Goal: Information Seeking & Learning: Find specific fact

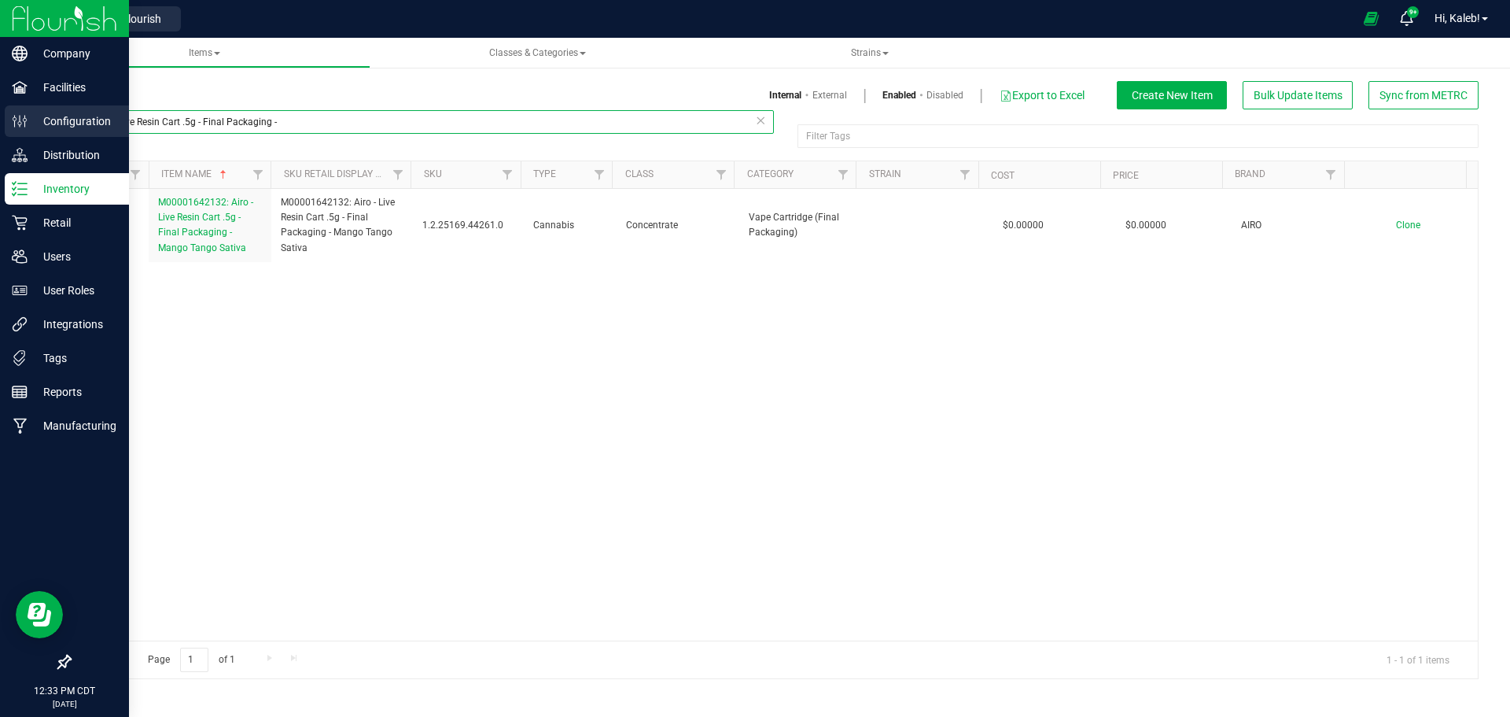
drag, startPoint x: 147, startPoint y: 125, endPoint x: 0, endPoint y: 136, distance: 147.5
click at [0, 135] on div "Company Facilities Configuration Distribution Inventory Retail Users User Roles…" at bounding box center [755, 358] width 1510 height 717
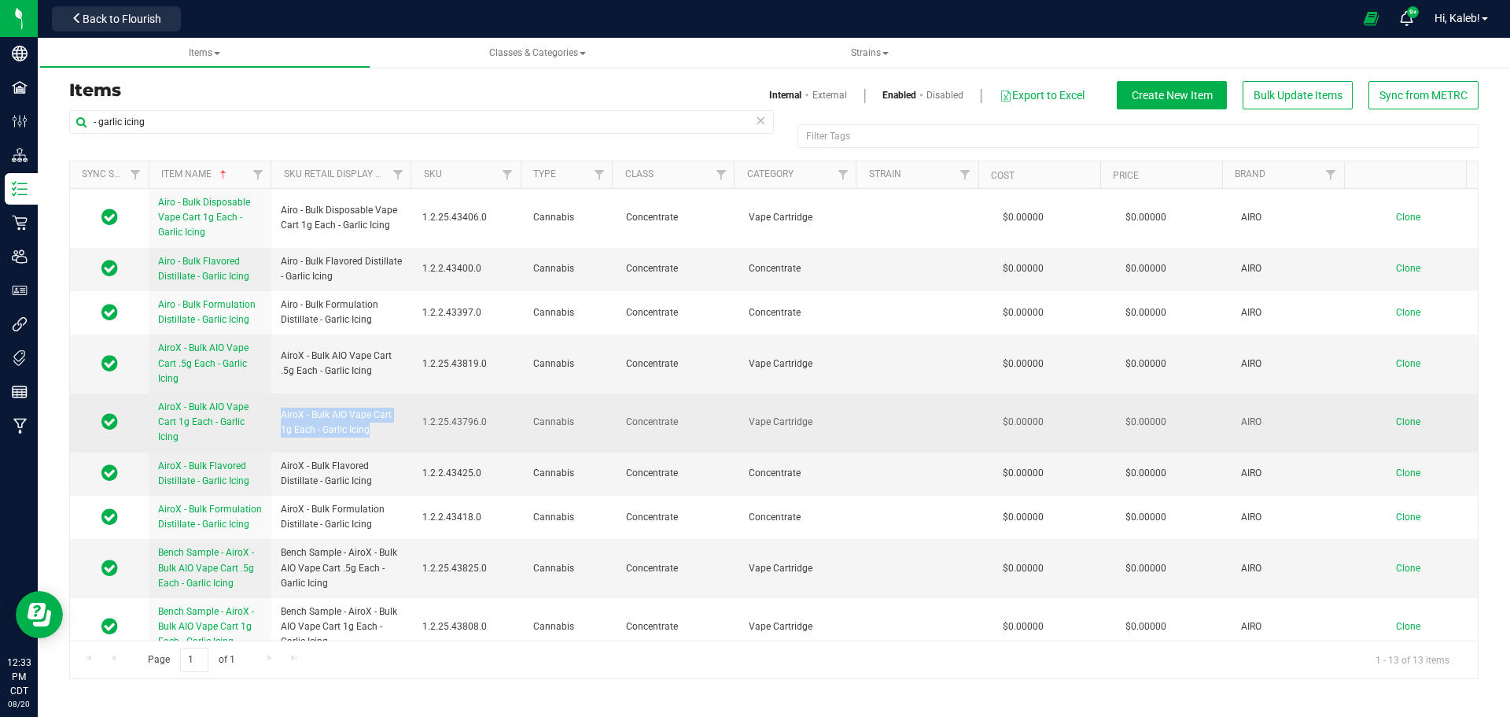
drag, startPoint x: 279, startPoint y: 409, endPoint x: 381, endPoint y: 430, distance: 103.7
click at [381, 430] on td "AiroX - Bulk AIO Vape Cart 1g Each - Garlic Icing" at bounding box center [342, 422] width 142 height 59
copy span "AiroX - Bulk AIO Vape Cart 1g Each - Garlic Icing"
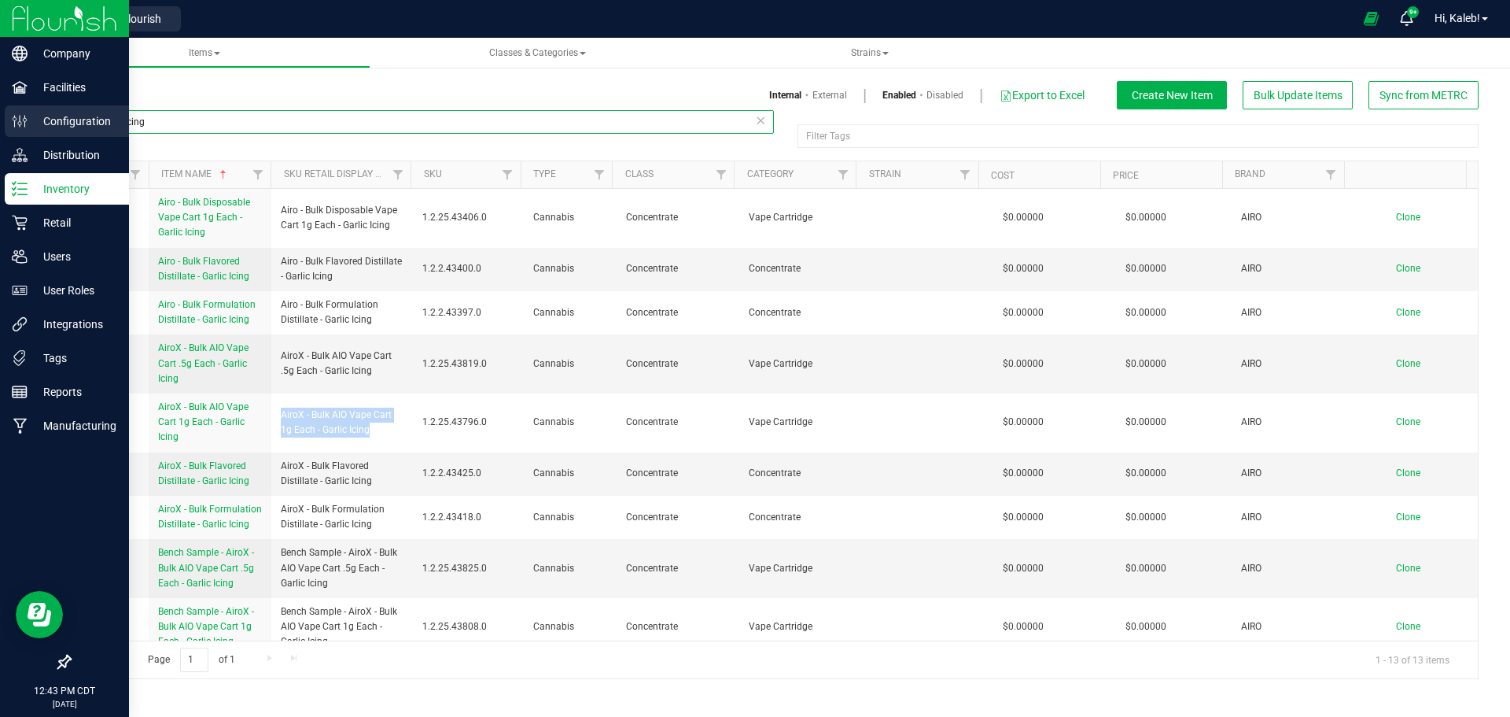
click at [0, 133] on div "Company Facilities Configuration Distribution Inventory Retail Users User Roles…" at bounding box center [755, 358] width 1510 height 717
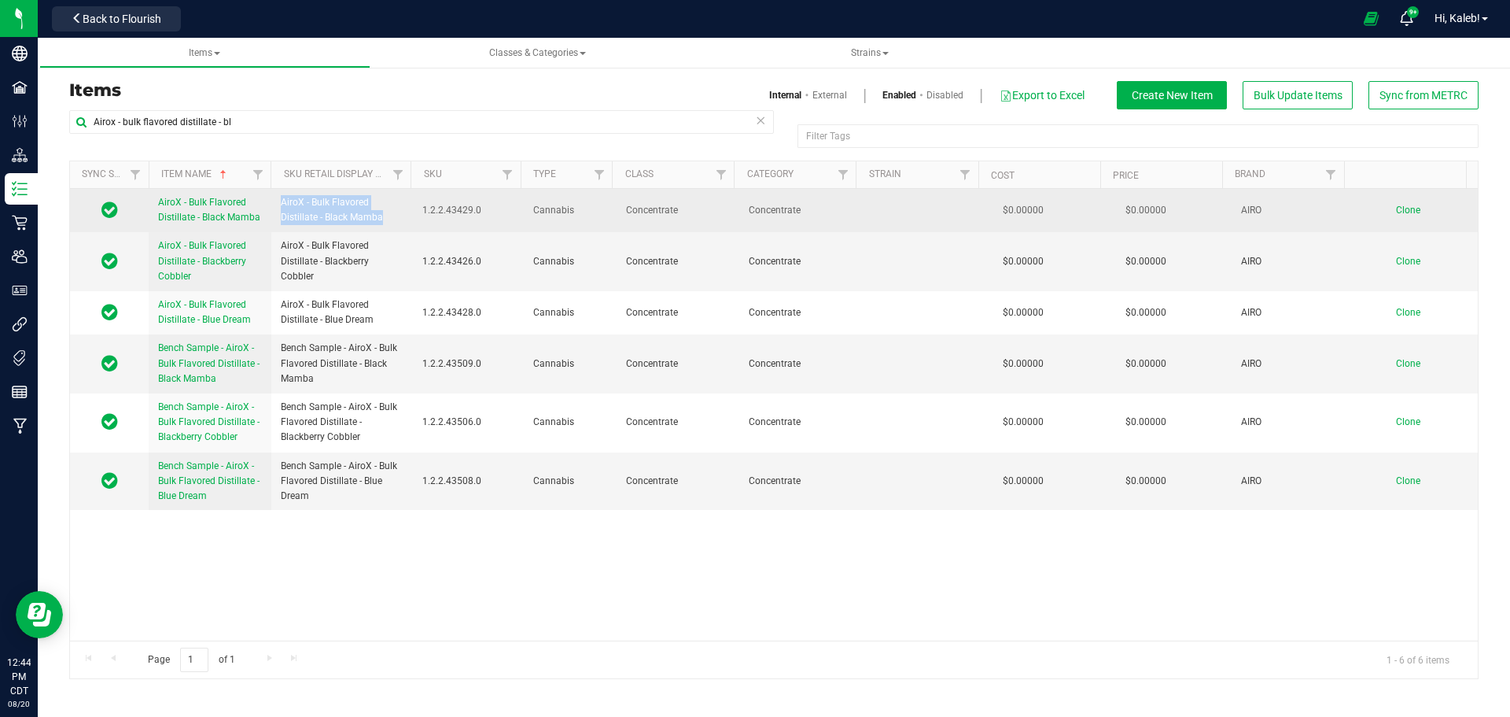
drag, startPoint x: 280, startPoint y: 201, endPoint x: 394, endPoint y: 214, distance: 114.7
click at [394, 214] on span "AiroX - Bulk Flavored Distillate - Black Mamba" at bounding box center [342, 210] width 123 height 30
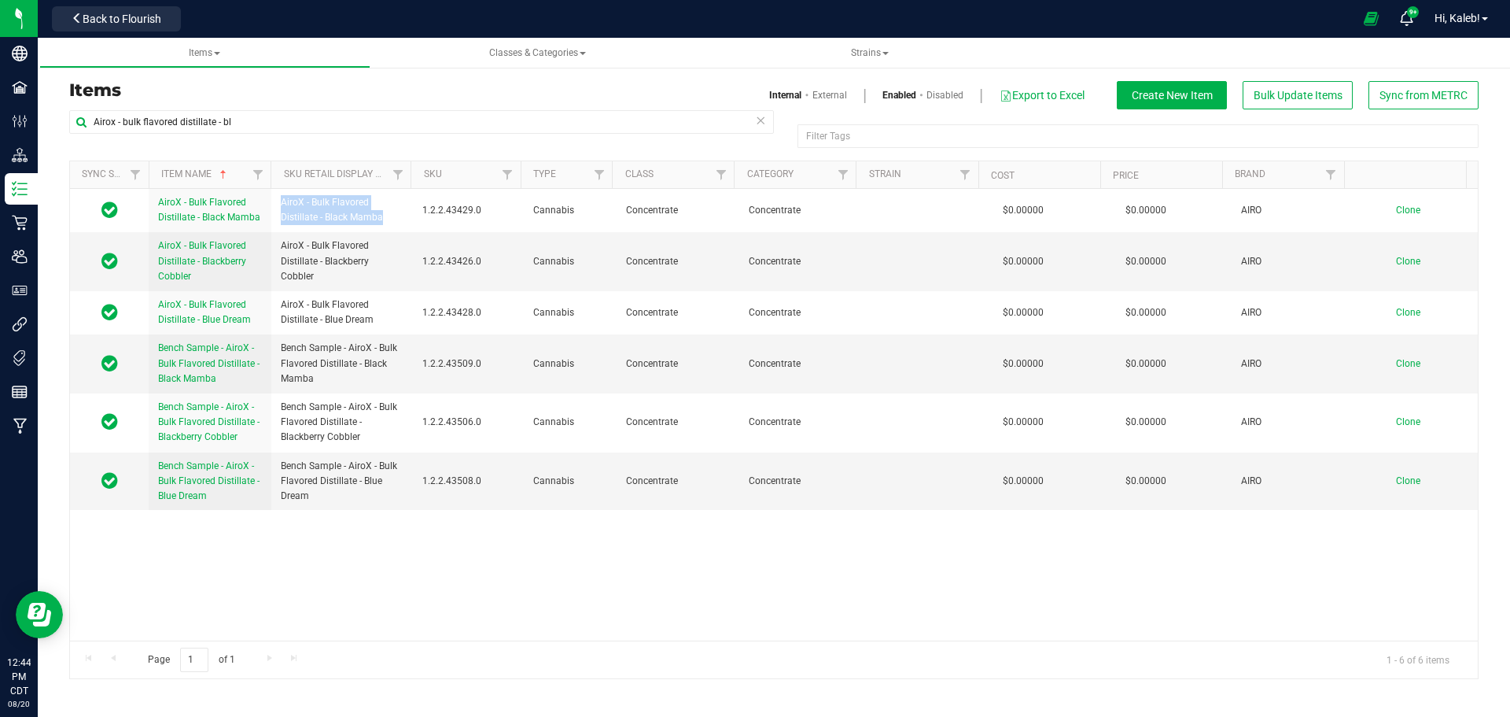
copy span "AiroX - Bulk Flavored Distillate - Black Mamba"
drag, startPoint x: 255, startPoint y: 116, endPoint x: 73, endPoint y: 119, distance: 181.7
click at [73, 119] on input "Airox - bulk flavored distillate - bl" at bounding box center [421, 122] width 705 height 24
paste input "X - Bulk Flavored Distillate"
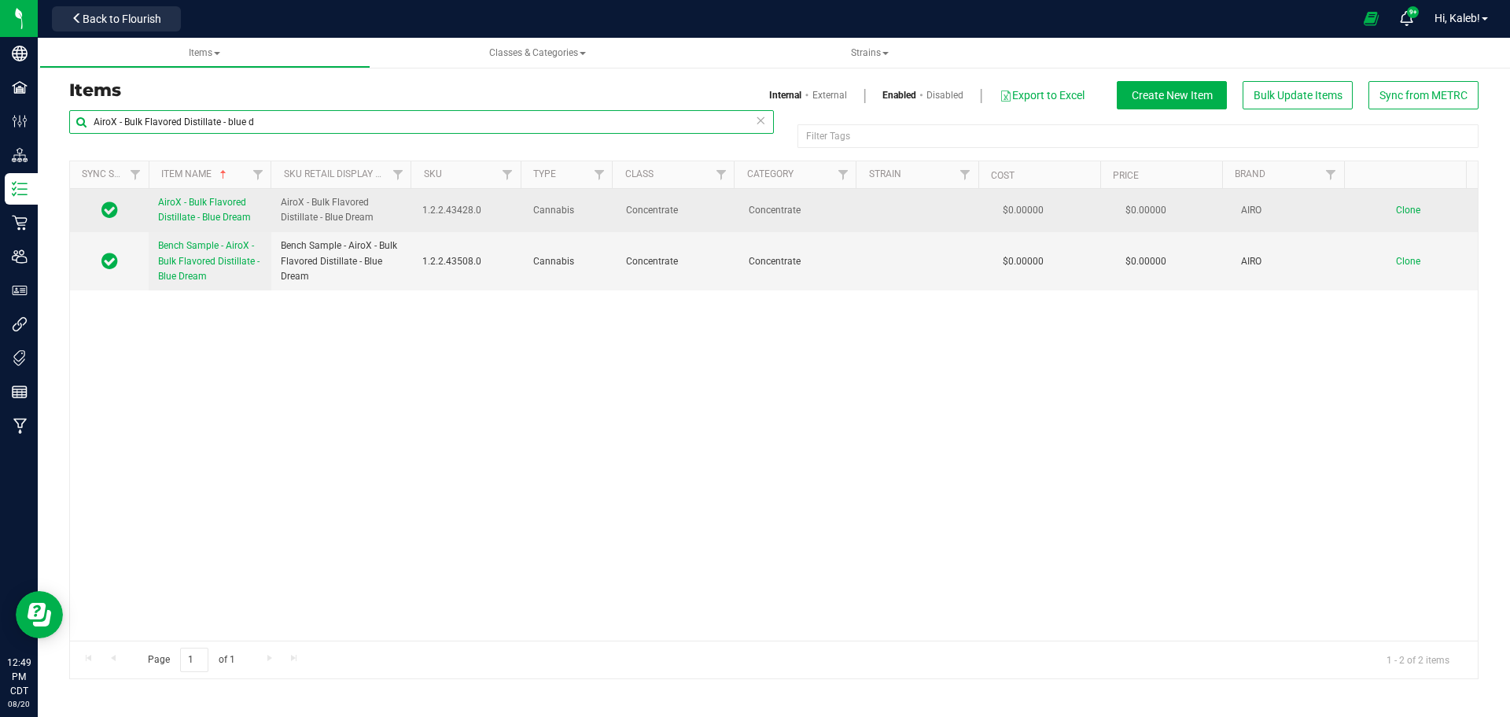
type input "AiroX - Bulk Flavored Distillate - blue d"
drag, startPoint x: 281, startPoint y: 197, endPoint x: 381, endPoint y: 215, distance: 102.2
click at [381, 215] on span "AiroX - Bulk Flavored Distillate - Blue Dream" at bounding box center [342, 210] width 123 height 30
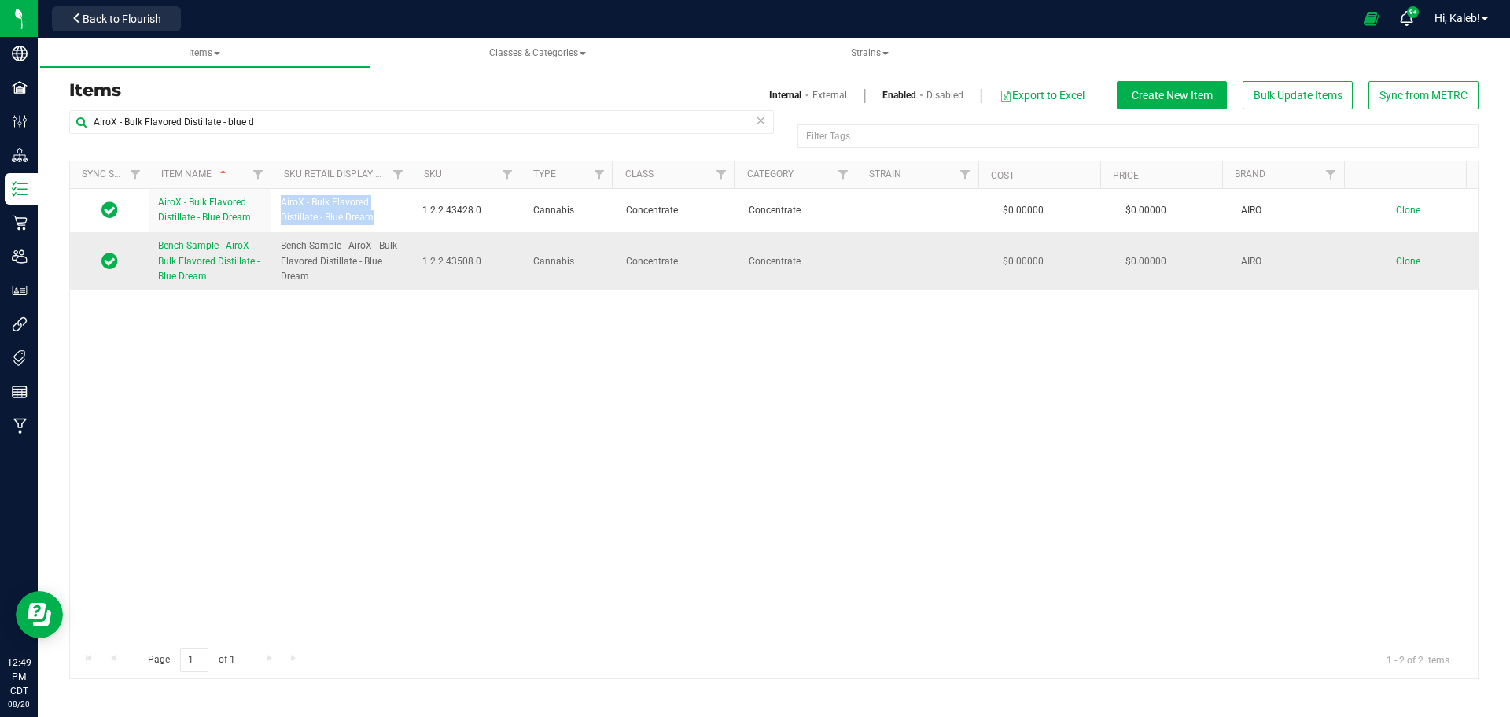
copy span "AiroX - Bulk Flavored Distillate - Blue Dream"
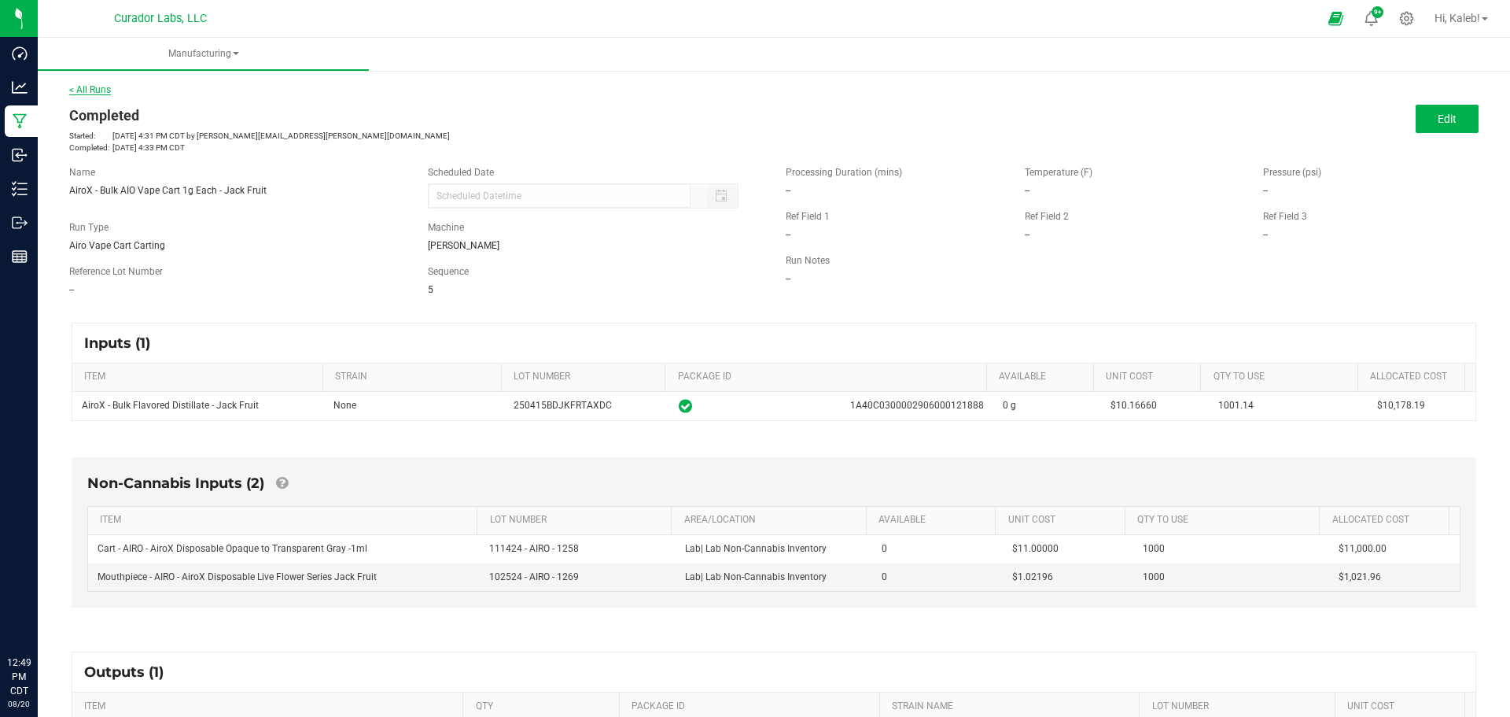
click at [91, 87] on link "< All Runs" at bounding box center [90, 89] width 42 height 11
